Goal: Task Accomplishment & Management: Use online tool/utility

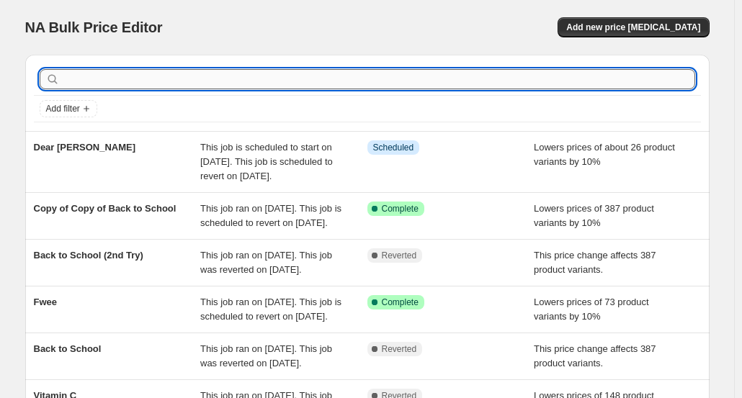
click at [424, 76] on input "text" at bounding box center [379, 79] width 632 height 20
type input "muz"
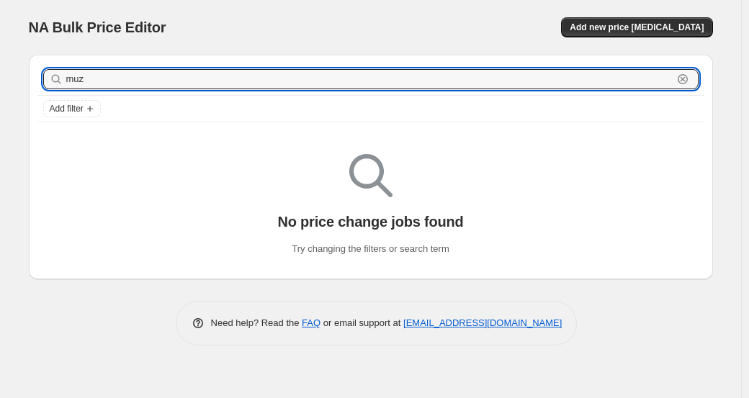
click at [424, 76] on input "muz" at bounding box center [369, 79] width 607 height 20
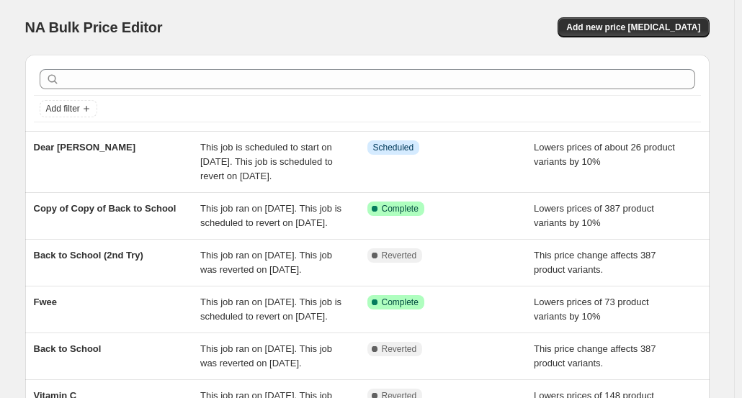
click at [734, 104] on div "NA Bulk Price Editor. This page is ready NA Bulk Price Editor Add new price [ME…" at bounding box center [367, 378] width 734 height 756
click at [634, 30] on span "Add new price [MEDICAL_DATA]" at bounding box center [633, 28] width 134 height 12
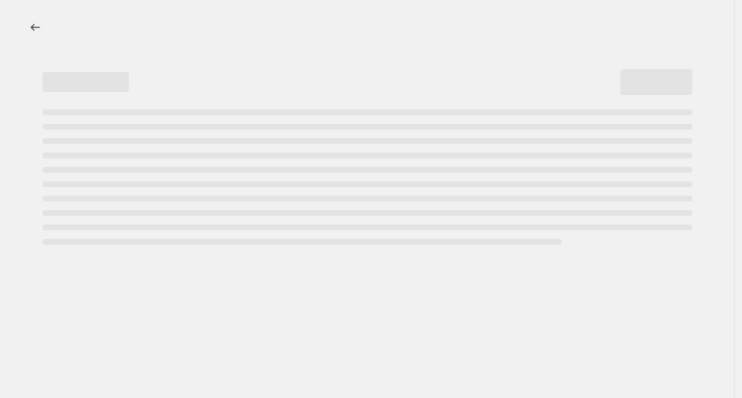
select select "percentage"
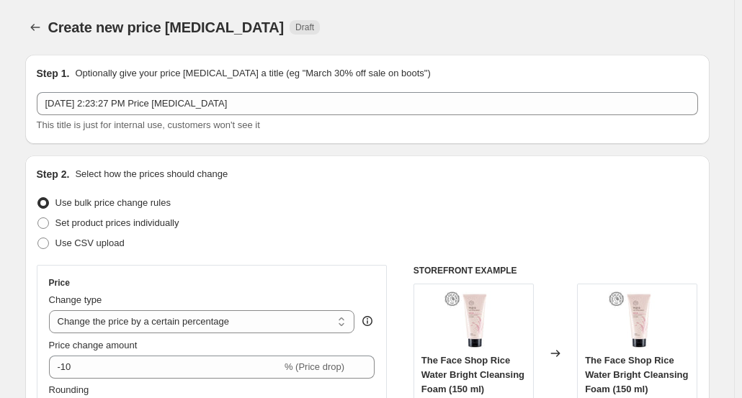
click at [33, 17] on div "Create new price [MEDICAL_DATA]. This page is ready Create new price [MEDICAL_D…" at bounding box center [367, 27] width 684 height 55
click at [35, 21] on icon "Price change jobs" at bounding box center [35, 27] width 14 height 14
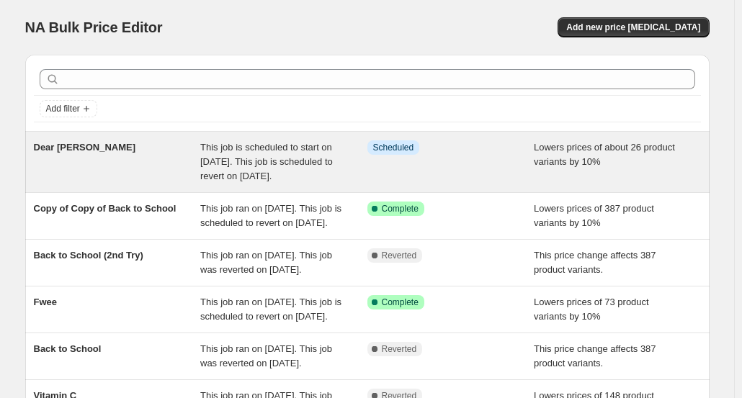
click at [102, 153] on div "Dear [PERSON_NAME]" at bounding box center [117, 161] width 167 height 43
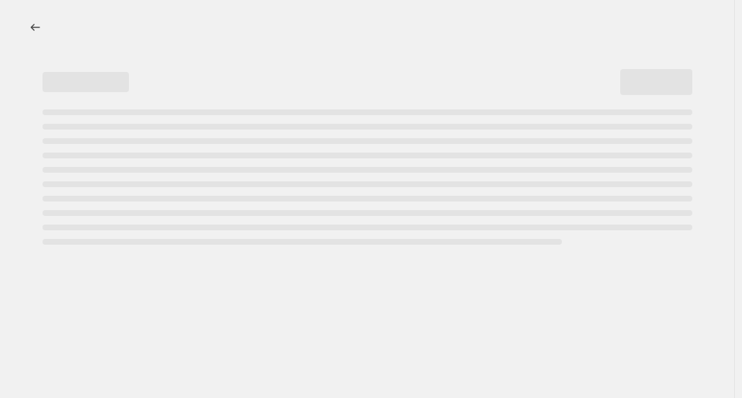
select select "percentage"
select select "no_change"
select select "vendor"
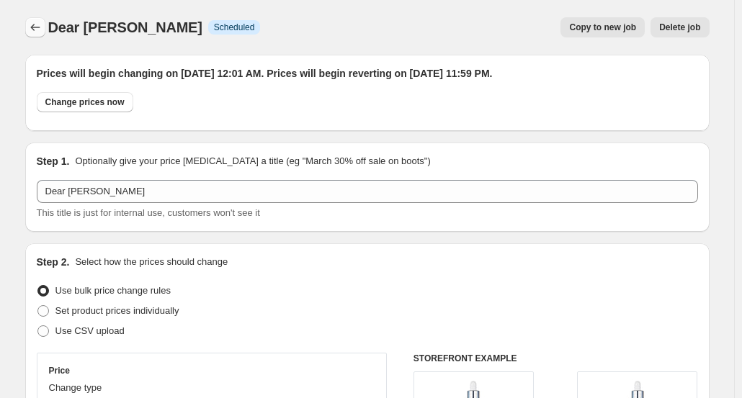
click at [39, 28] on icon "Price change jobs" at bounding box center [35, 27] width 14 height 14
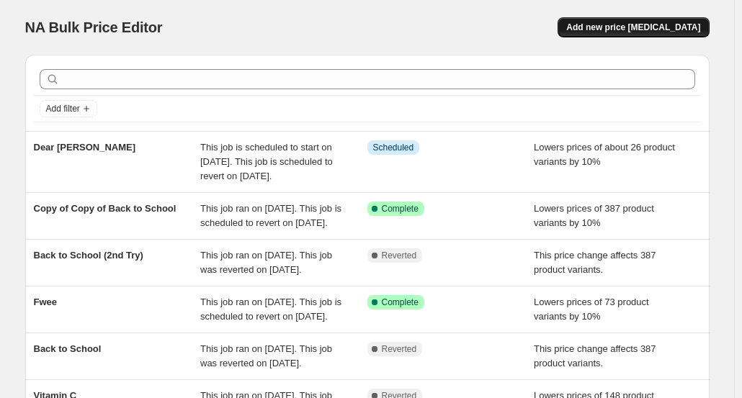
click at [614, 21] on button "Add new price [MEDICAL_DATA]" at bounding box center [633, 27] width 151 height 20
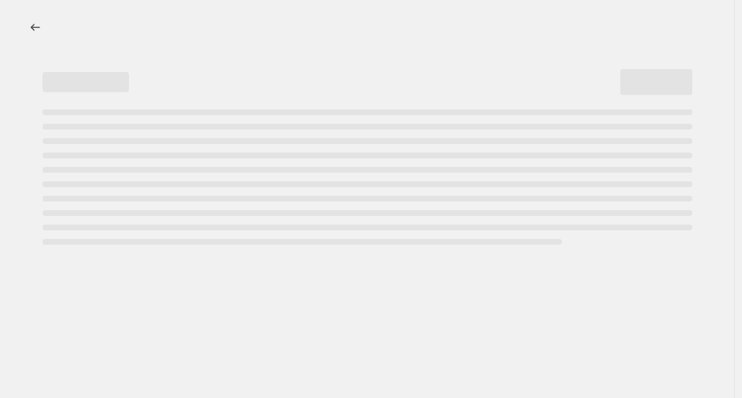
select select "percentage"
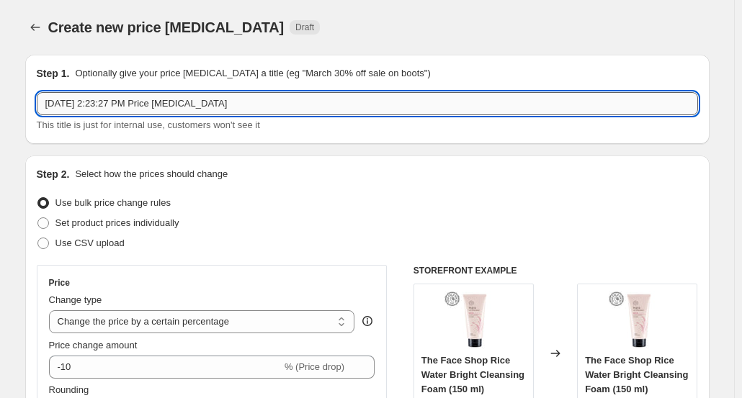
click at [152, 100] on input "[DATE] 2:23:27 PM Price [MEDICAL_DATA]" at bounding box center [367, 103] width 661 height 23
paste input "ale - Muzigae Mansion"
type input "Sale - Muzigae Mansion"
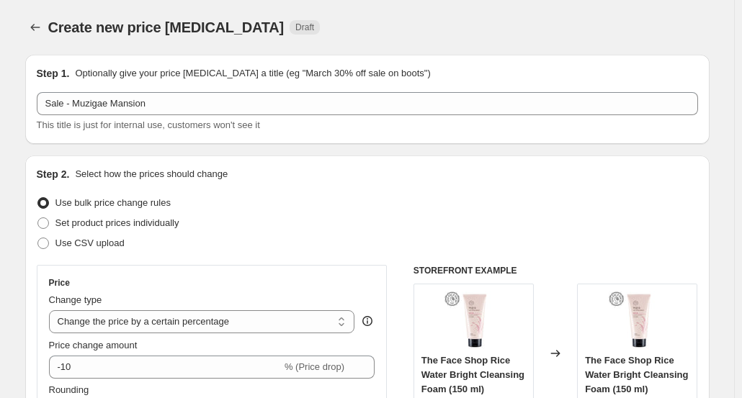
click at [367, 61] on div "Step 1. Optionally give your price [MEDICAL_DATA] a title (eg "March 30% off sa…" at bounding box center [367, 99] width 684 height 89
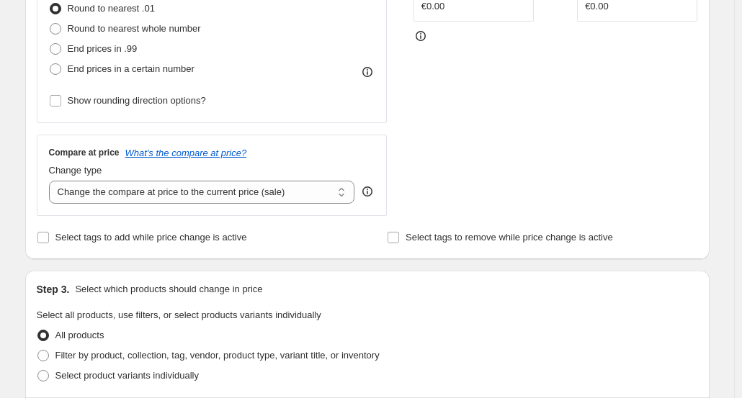
scroll to position [432, 0]
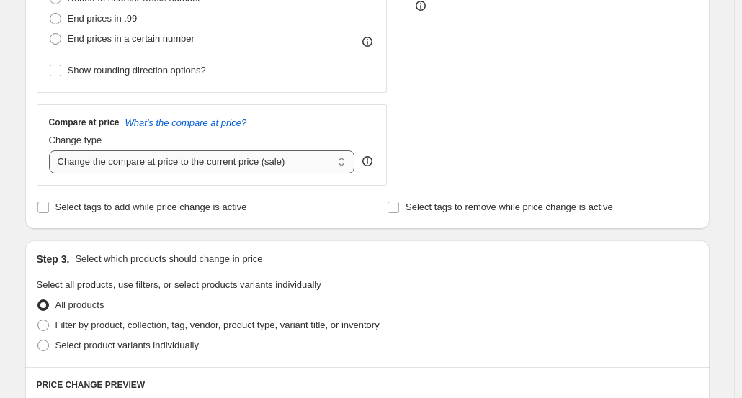
click at [163, 162] on select "Change the compare at price to the current price (sale) Change the compare at p…" at bounding box center [202, 162] width 306 height 23
select select "no_change"
click at [52, 151] on select "Change the compare at price to the current price (sale) Change the compare at p…" at bounding box center [202, 162] width 306 height 23
click at [19, 171] on div "Step 1. Optionally give your price [MEDICAL_DATA] a title (eg "March 30% off sa…" at bounding box center [362, 267] width 696 height 1313
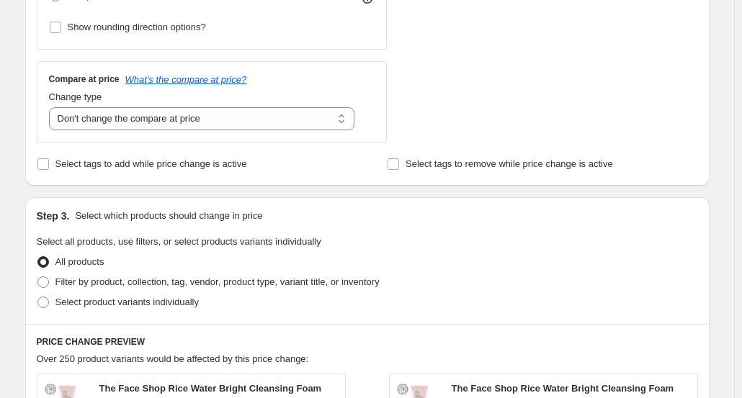
scroll to position [576, 0]
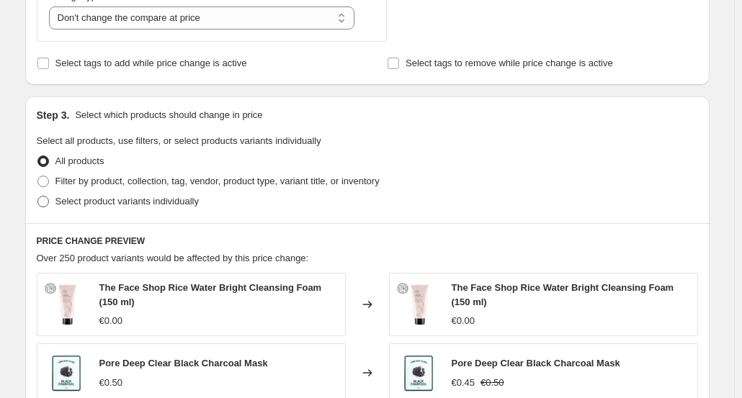
drag, startPoint x: 84, startPoint y: 201, endPoint x: 84, endPoint y: 192, distance: 8.6
click at [84, 195] on span "Select product variants individually" at bounding box center [126, 202] width 143 height 14
click at [38, 196] on input "Select product variants individually" at bounding box center [37, 196] width 1 height 1
radio input "true"
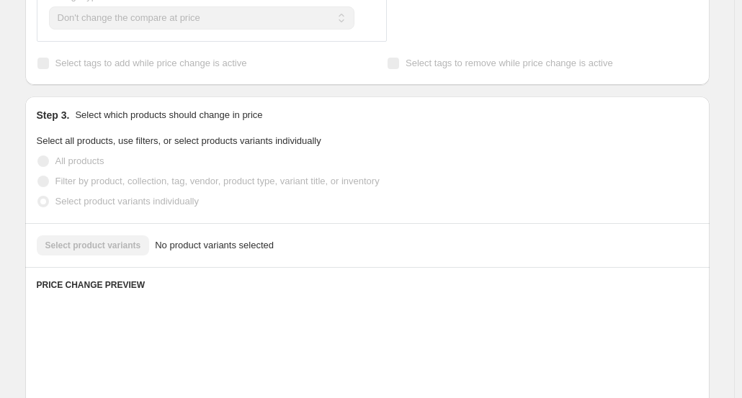
click at [85, 179] on span "Filter by product, collection, tag, vendor, product type, variant title, or inv…" at bounding box center [217, 181] width 324 height 11
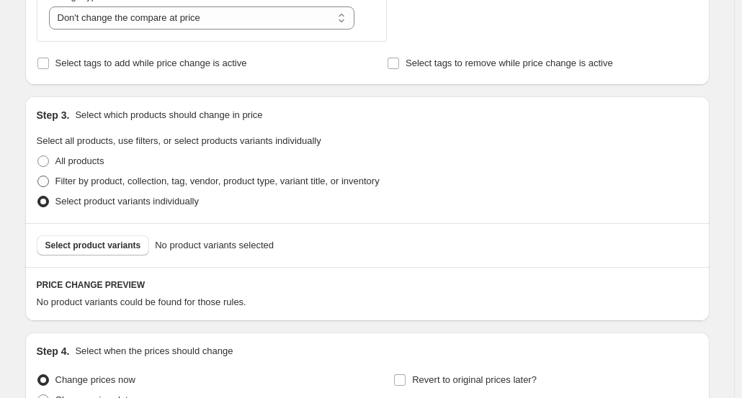
click at [91, 179] on span "Filter by product, collection, tag, vendor, product type, variant title, or inv…" at bounding box center [217, 181] width 324 height 11
click at [38, 176] on input "Filter by product, collection, tag, vendor, product type, variant title, or inv…" at bounding box center [37, 176] width 1 height 1
radio input "true"
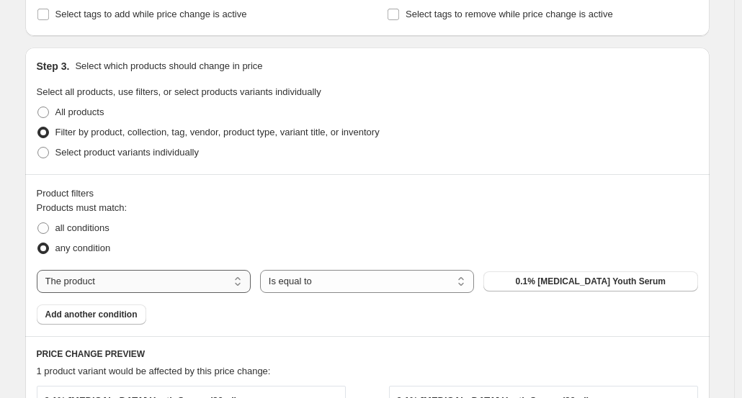
scroll to position [648, 0]
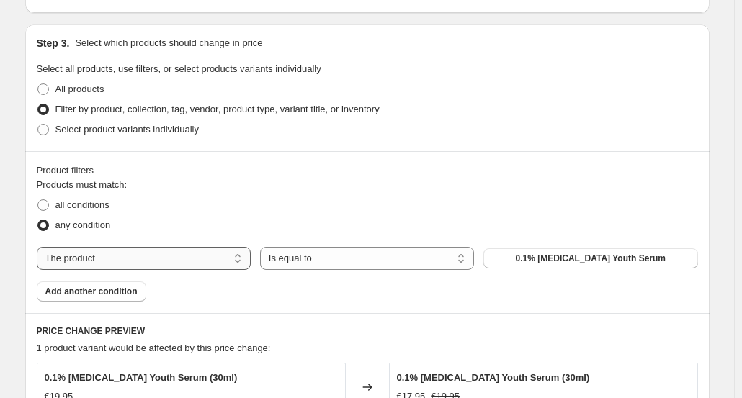
click at [139, 252] on select "The product The product's collection The product's tag The product's vendor The…" at bounding box center [144, 258] width 214 height 23
select select "vendor"
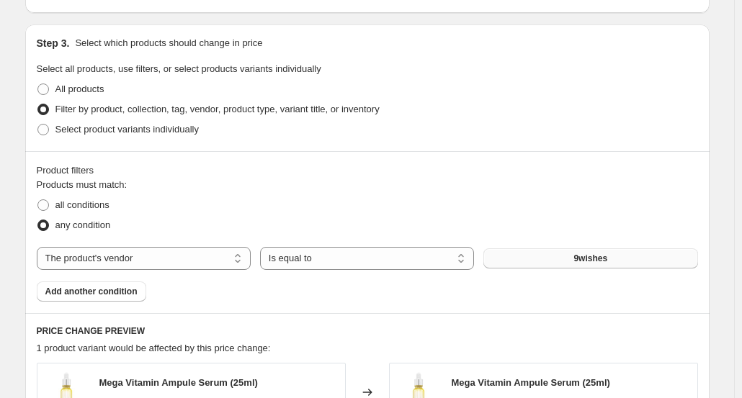
click at [584, 257] on span "9wishes" at bounding box center [590, 259] width 34 height 12
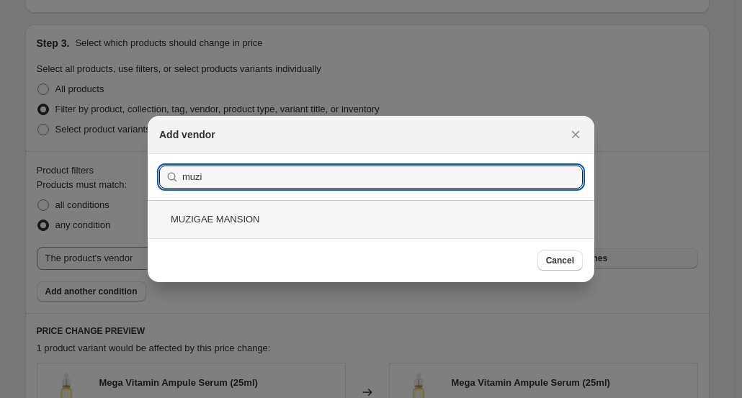
type input "muzi"
click at [335, 219] on div "MUZIGAE MANSION" at bounding box center [371, 219] width 447 height 38
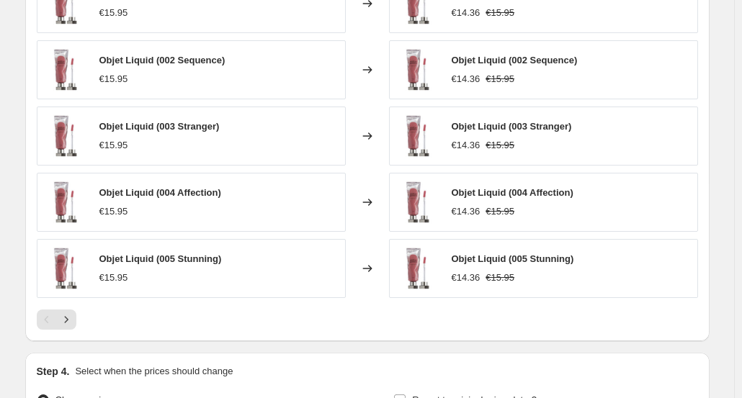
scroll to position [1153, 0]
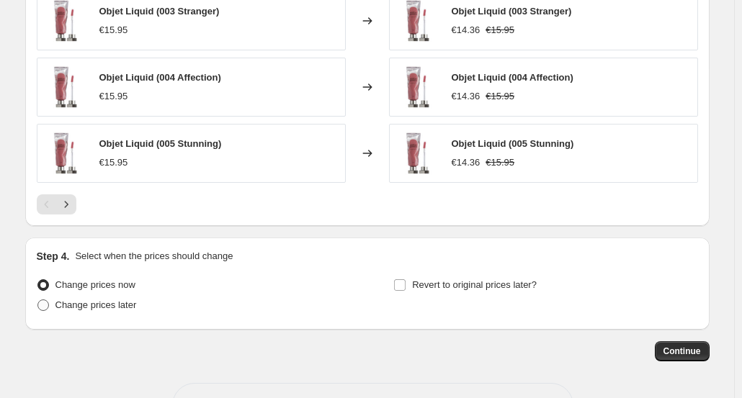
drag, startPoint x: 157, startPoint y: 289, endPoint x: 115, endPoint y: 308, distance: 46.1
click at [153, 293] on ul "Change prices now Change prices later" at bounding box center [189, 295] width 304 height 40
click at [107, 308] on span "Change prices later" at bounding box center [95, 305] width 81 height 14
click at [38, 300] on input "Change prices later" at bounding box center [37, 300] width 1 height 1
radio input "true"
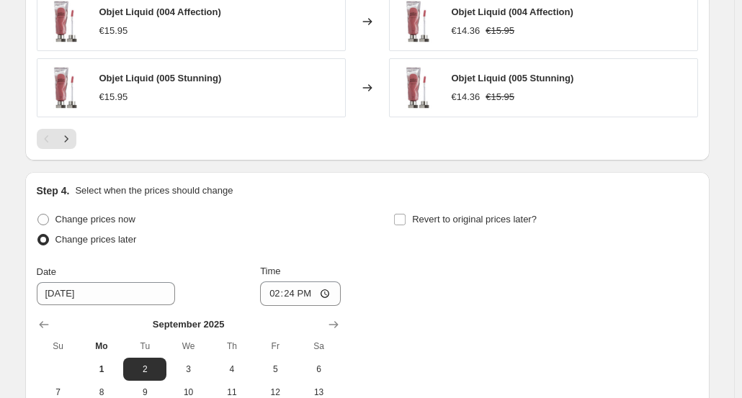
scroll to position [1369, 0]
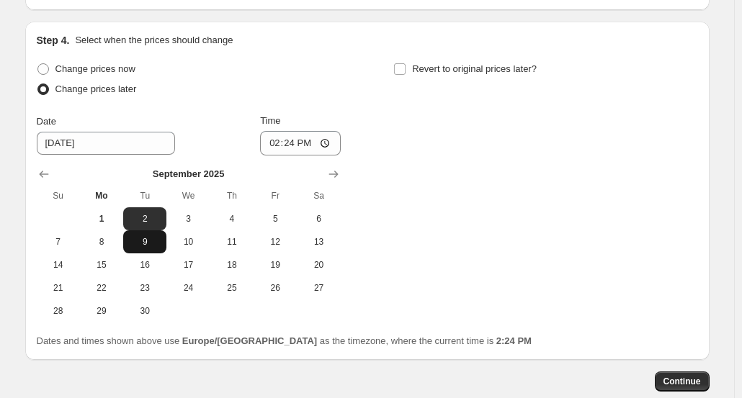
click at [151, 240] on span "9" at bounding box center [145, 242] width 32 height 12
type input "[DATE]"
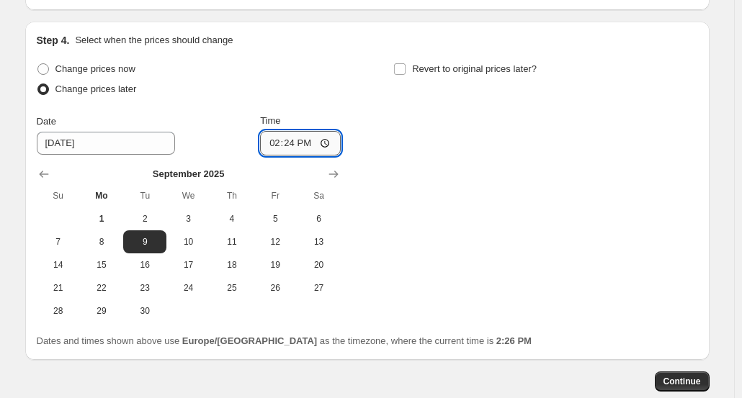
click at [287, 143] on input "14:24" at bounding box center [300, 143] width 81 height 24
type input "00:01"
click at [445, 73] on label "Revert to original prices later?" at bounding box center [464, 69] width 143 height 20
click at [406, 73] on input "Revert to original prices later?" at bounding box center [400, 69] width 12 height 12
checkbox input "true"
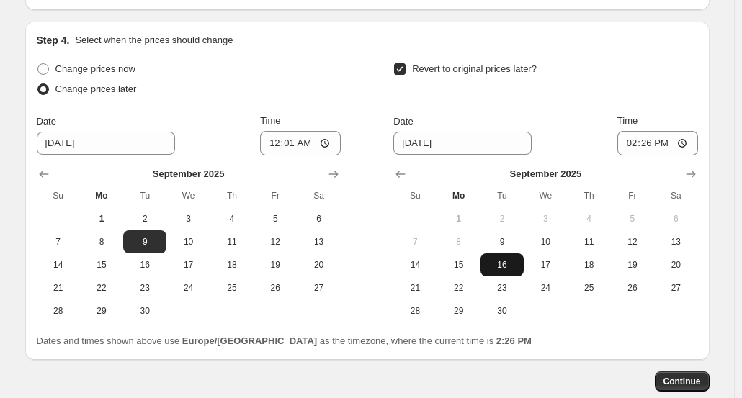
click at [507, 269] on button "16" at bounding box center [501, 265] width 43 height 23
type input "[DATE]"
click at [647, 145] on input "14:26" at bounding box center [657, 143] width 81 height 24
type input "23:59"
click at [679, 85] on div "Revert to original prices later?" at bounding box center [545, 80] width 304 height 43
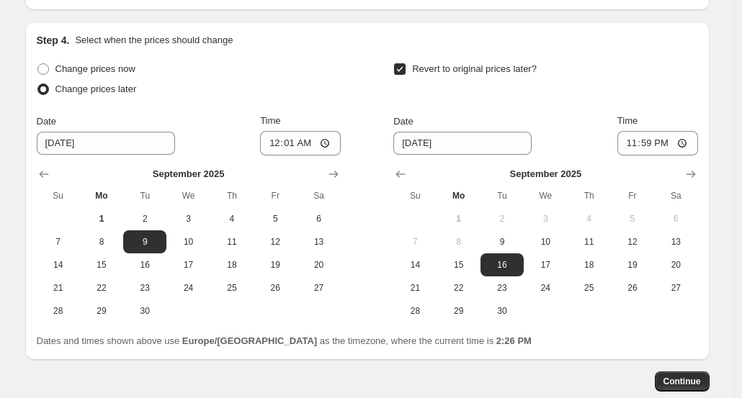
click at [671, 376] on span "Continue" at bounding box center [681, 382] width 37 height 12
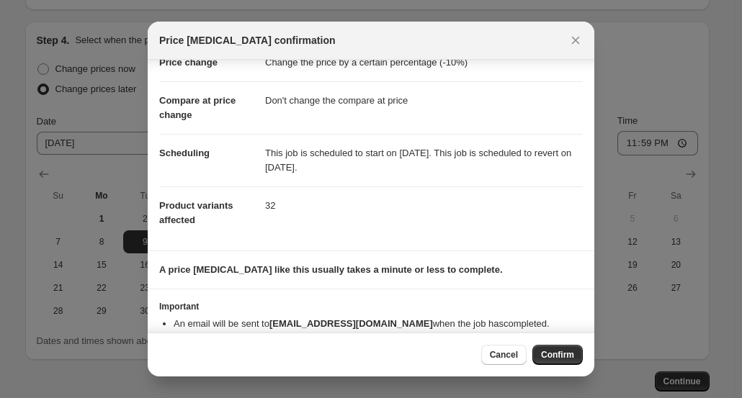
scroll to position [0, 0]
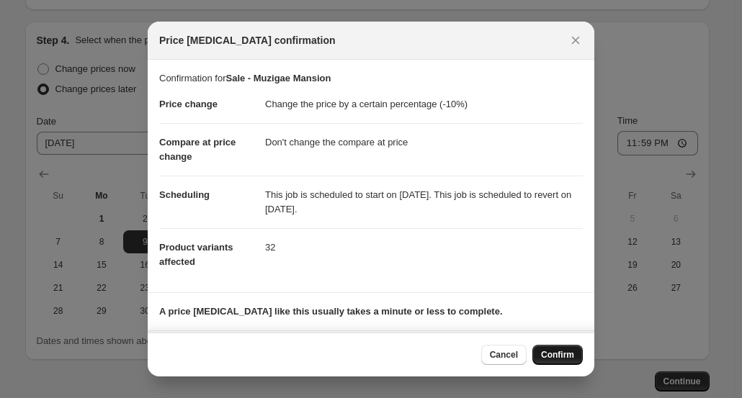
click at [559, 357] on span "Confirm" at bounding box center [557, 355] width 33 height 12
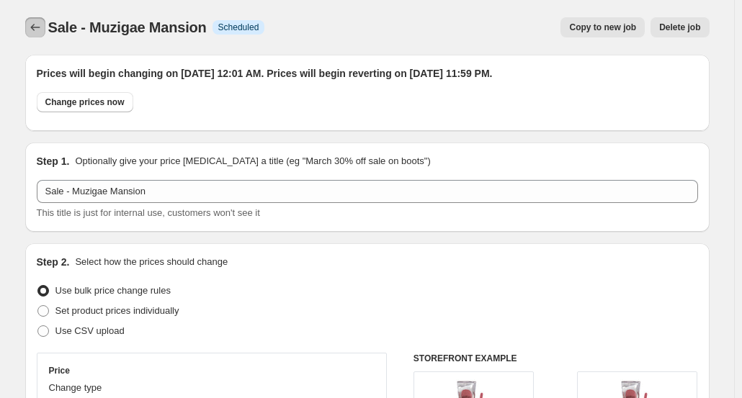
click at [32, 34] on icon "Price change jobs" at bounding box center [35, 27] width 14 height 14
